Goal: Task Accomplishment & Management: Manage account settings

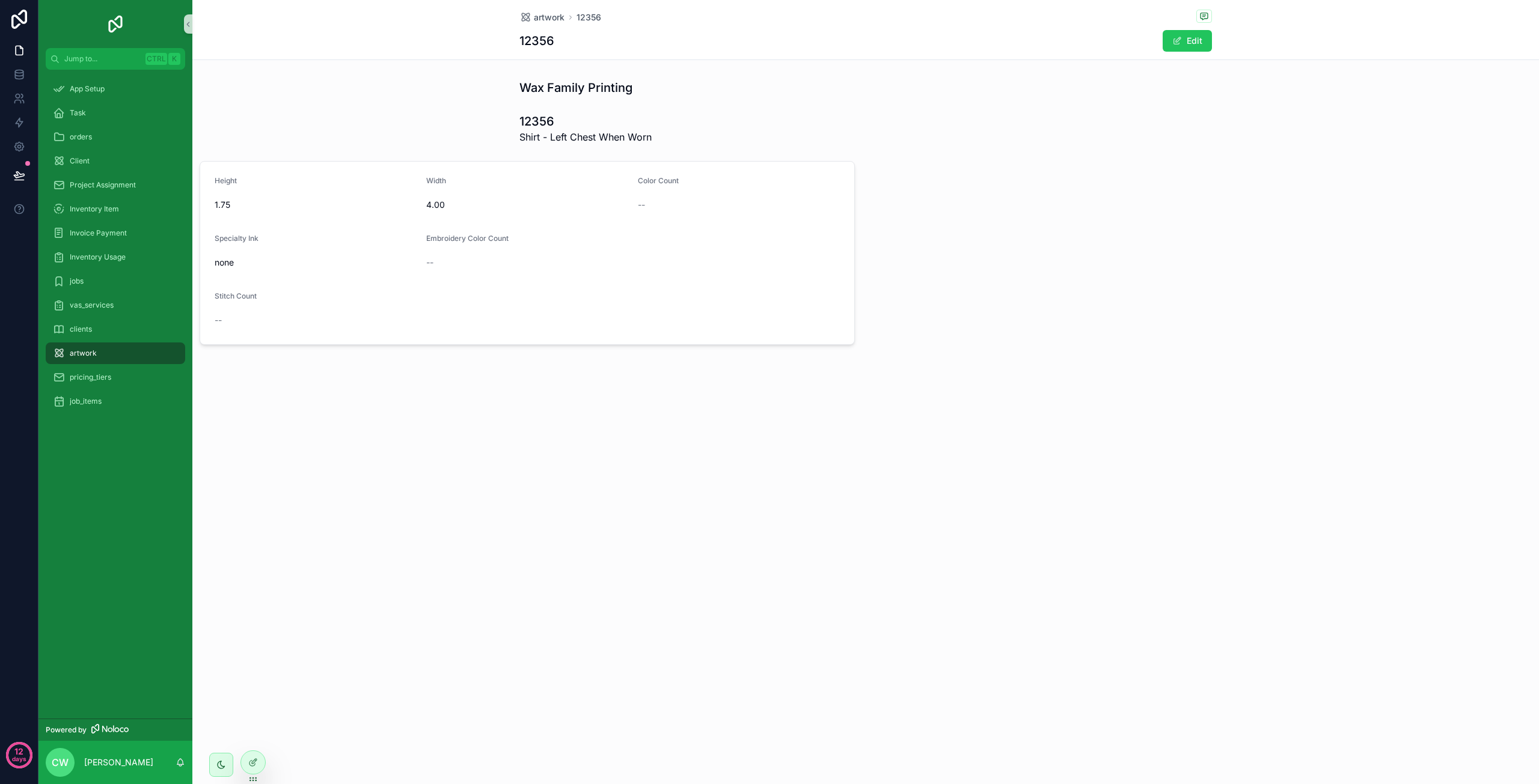
click at [331, 255] on div "none" at bounding box center [316, 262] width 202 height 19
click at [252, 761] on icon at bounding box center [253, 762] width 9 height 9
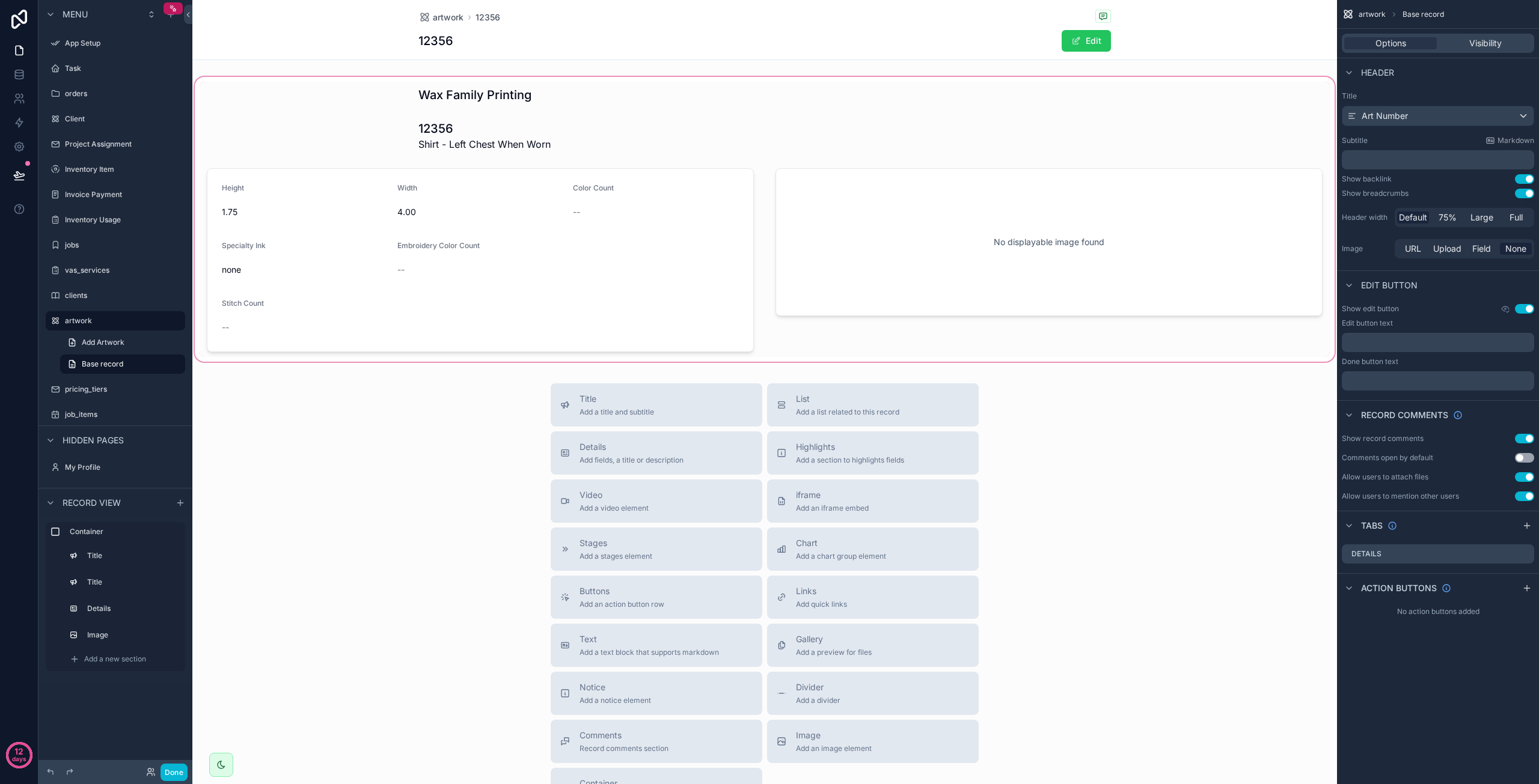
click at [415, 312] on div "scrollable content" at bounding box center [765, 219] width 1144 height 289
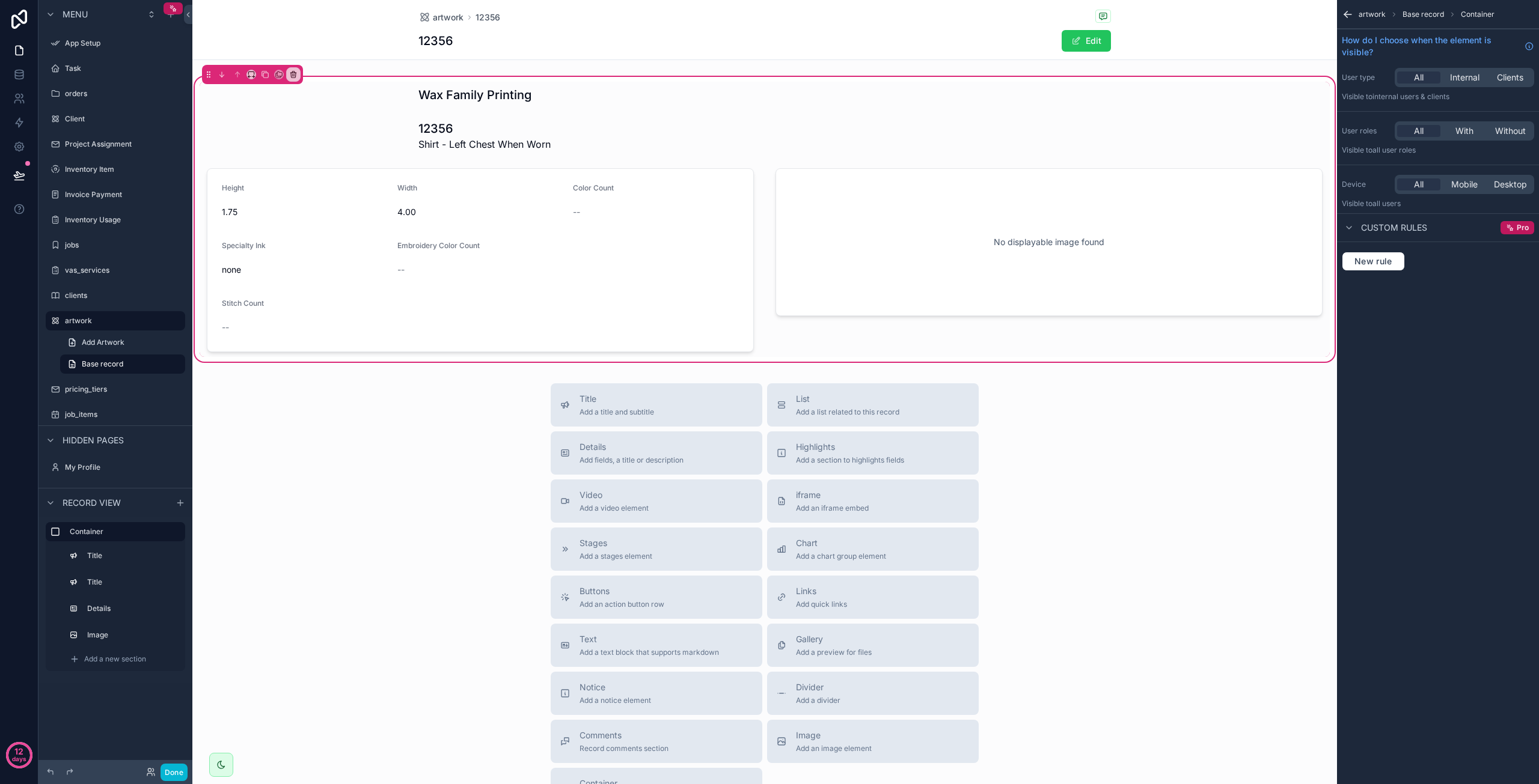
click at [926, 17] on div "artwork 12356" at bounding box center [764, 17] width 692 height 15
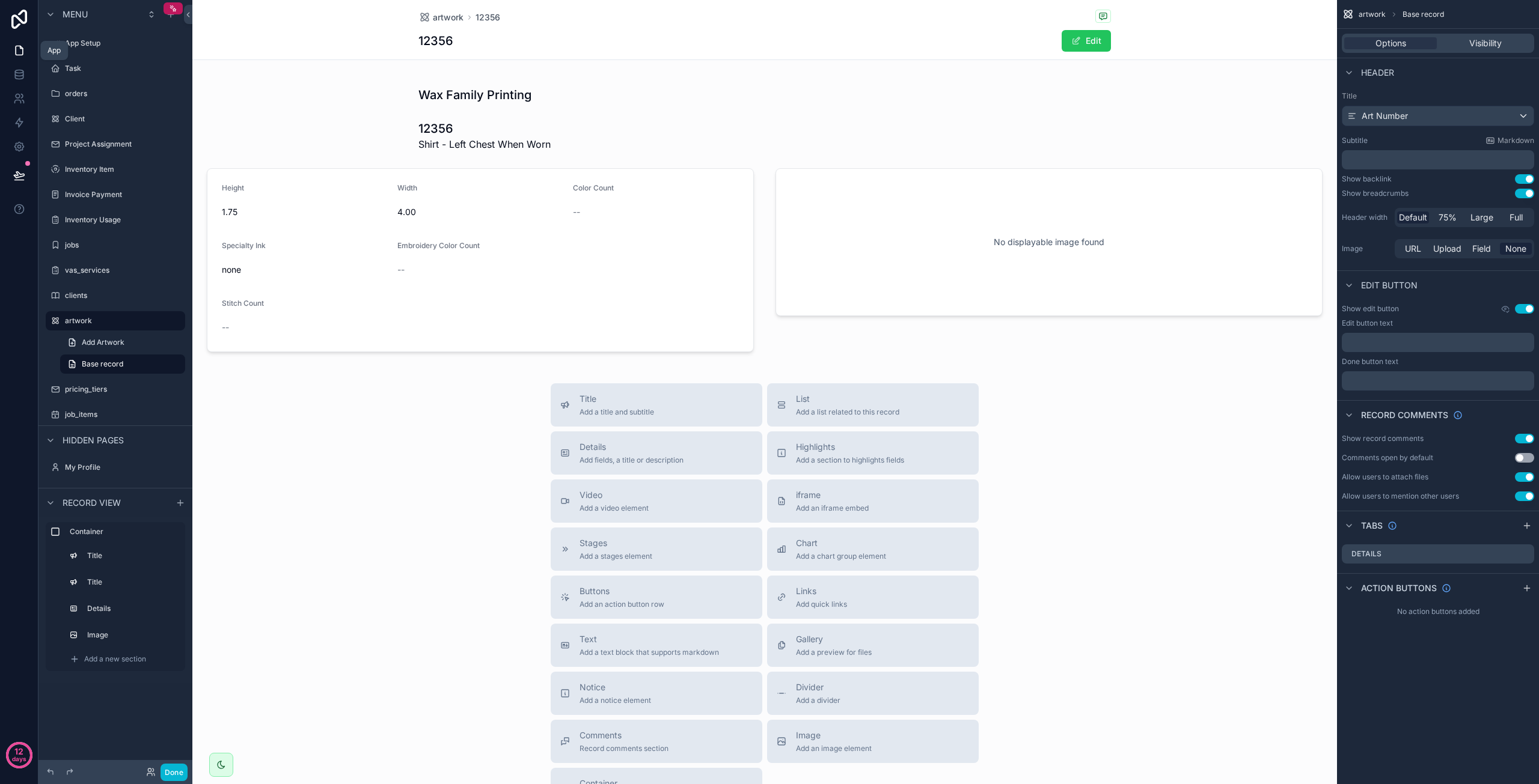
click at [15, 45] on icon at bounding box center [19, 50] width 12 height 12
click at [19, 69] on icon at bounding box center [19, 74] width 12 height 12
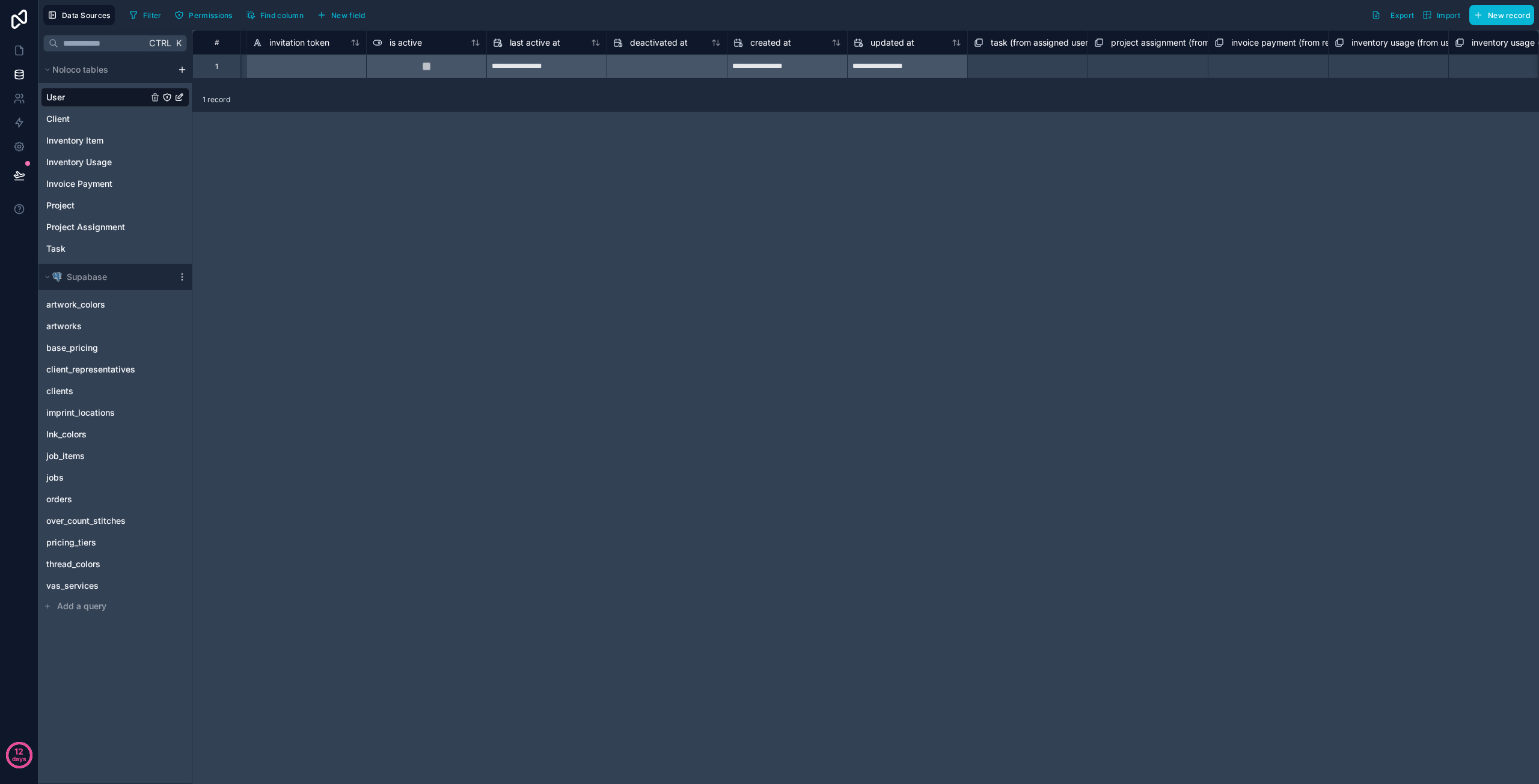
scroll to position [0, 714]
click at [104, 324] on div "artworks" at bounding box center [115, 326] width 148 height 19
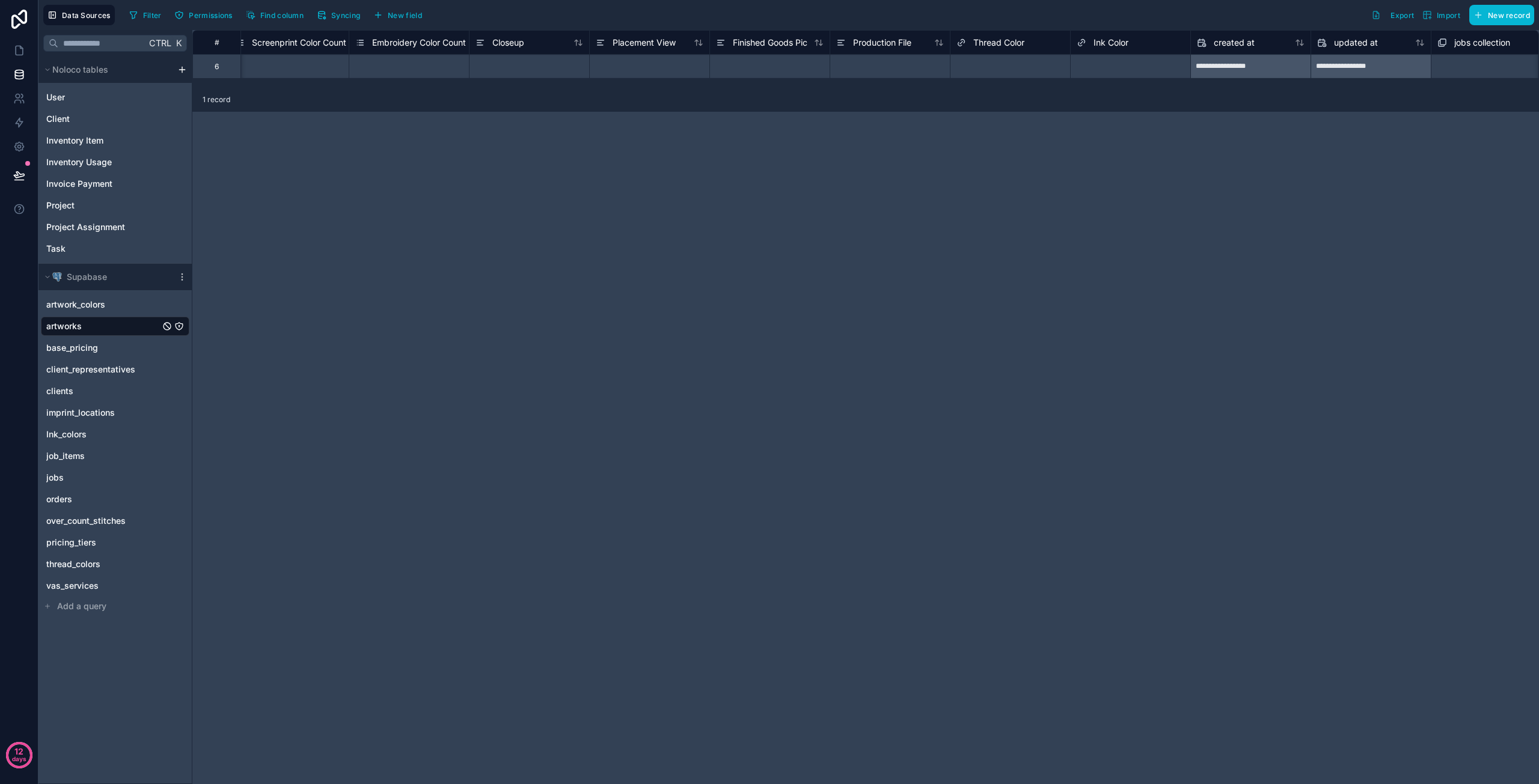
scroll to position [0, 1380]
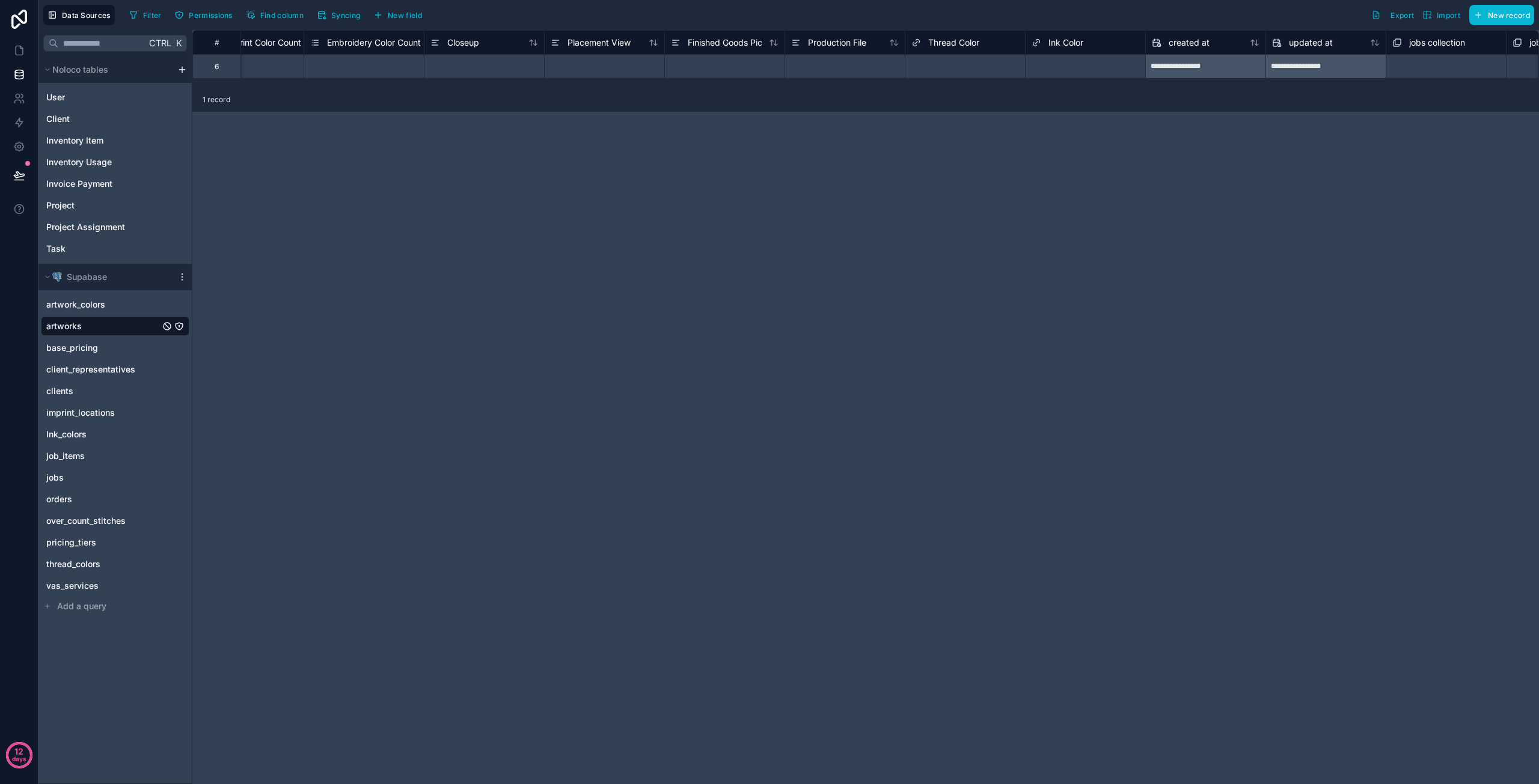
click at [1089, 43] on div "Ink Color" at bounding box center [1085, 42] width 108 height 15
click at [1073, 41] on span "Ink Color" at bounding box center [1065, 43] width 35 height 12
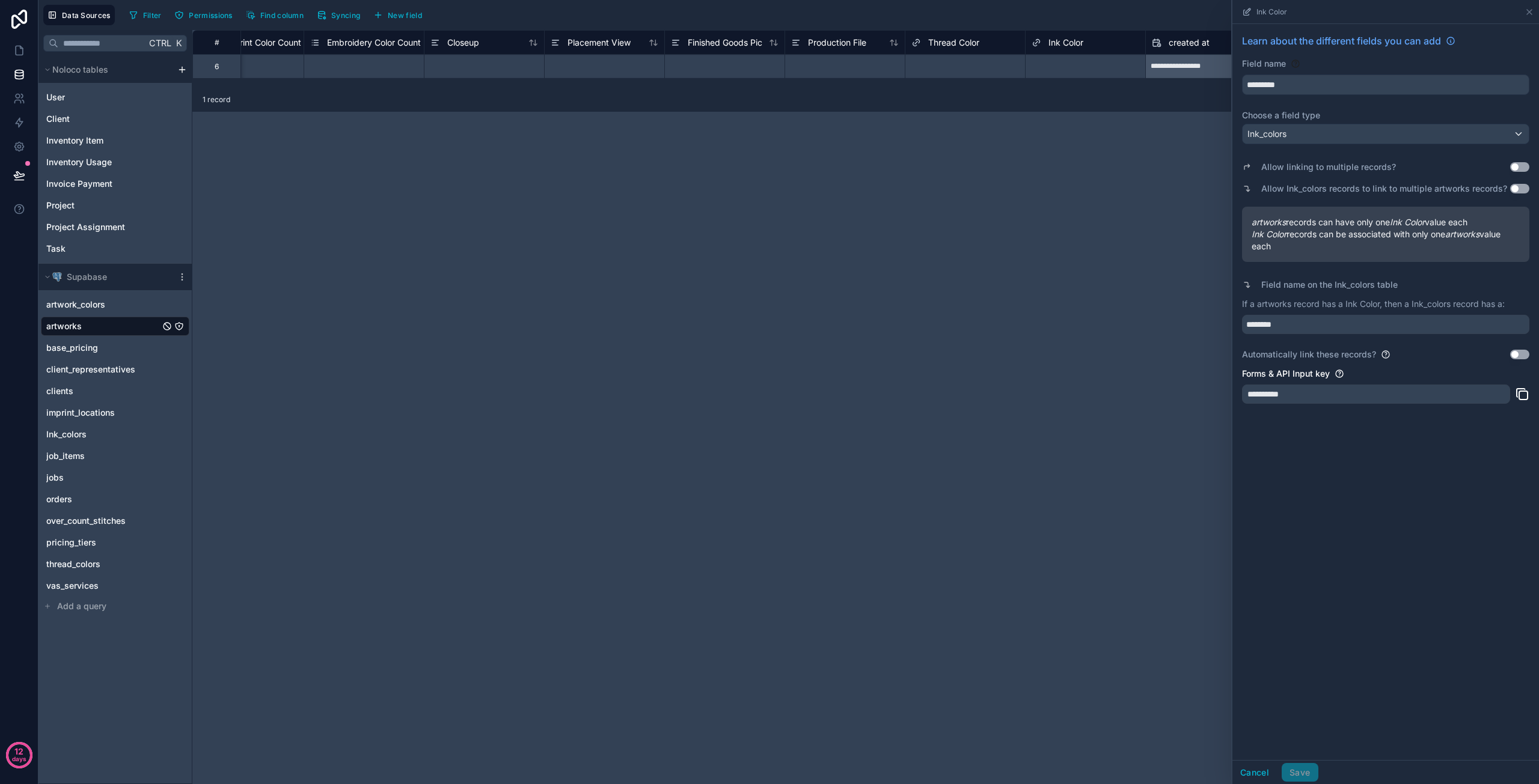
click at [1524, 168] on button "Use setting" at bounding box center [1519, 166] width 19 height 9
click at [1521, 190] on button "Use setting" at bounding box center [1519, 188] width 19 height 9
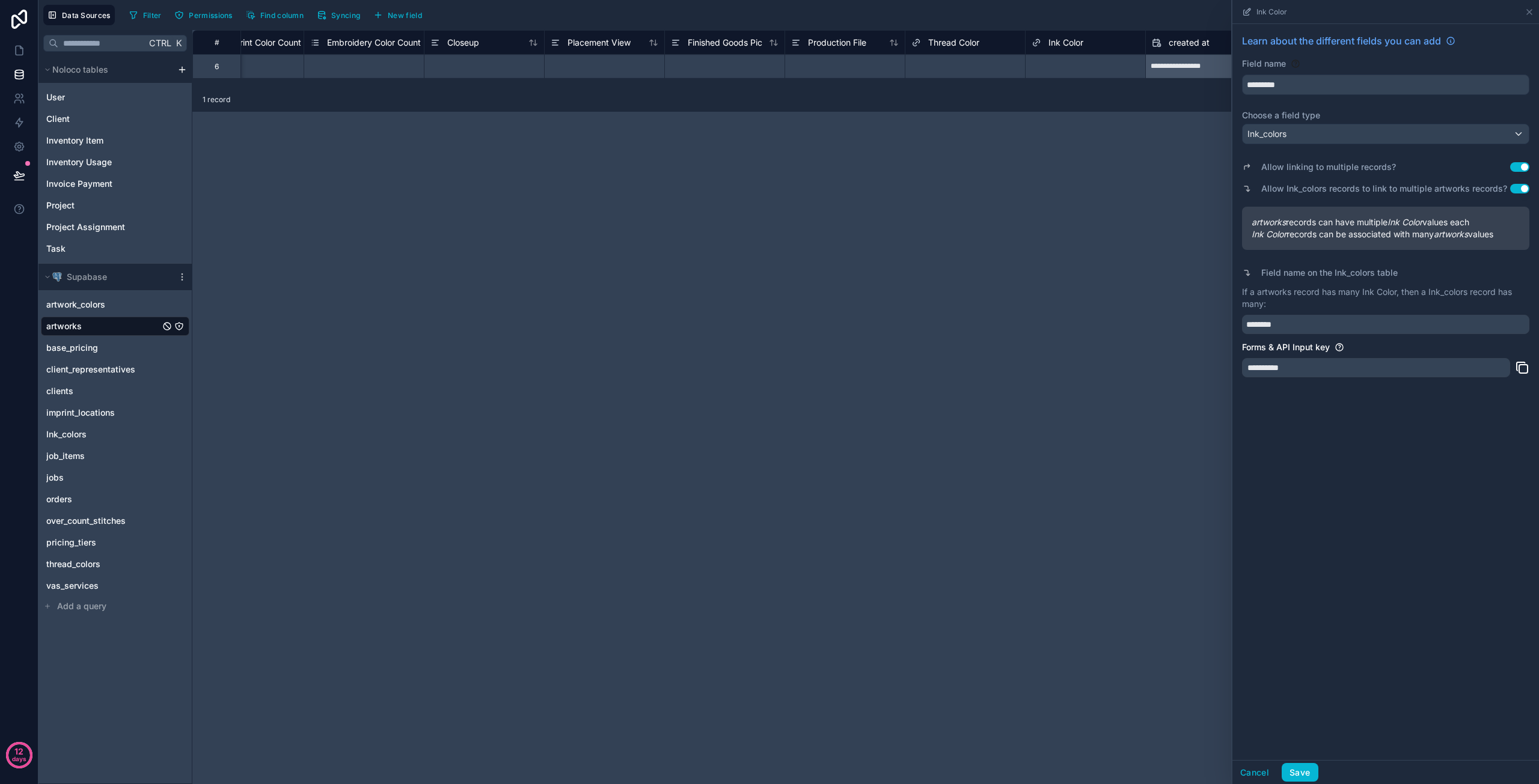
click at [1521, 190] on button "Use setting" at bounding box center [1519, 188] width 19 height 9
click at [1374, 324] on input "********" at bounding box center [1385, 324] width 287 height 19
